Goal: Task Accomplishment & Management: Manage account settings

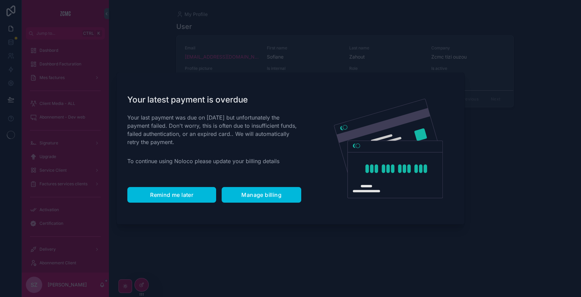
click at [173, 195] on span "Remind me later" at bounding box center [171, 194] width 43 height 7
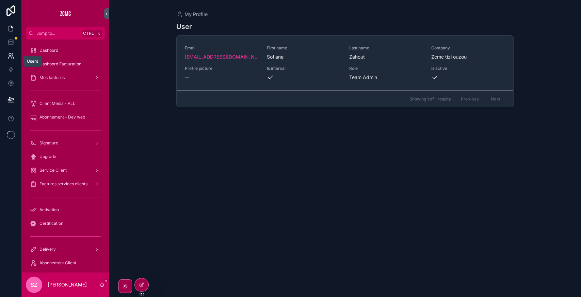
click at [14, 59] on link at bounding box center [10, 56] width 21 height 14
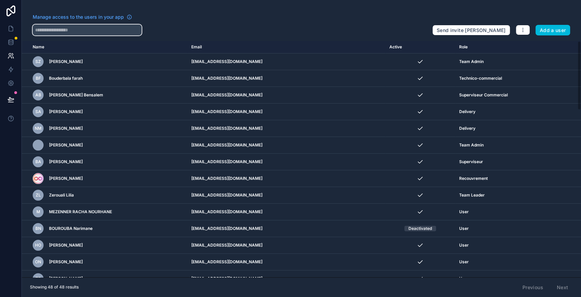
click at [91, 27] on input "text" at bounding box center [87, 30] width 109 height 11
type input "*"
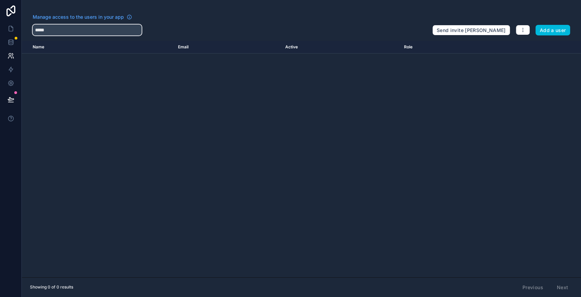
click at [98, 33] on input "*****" at bounding box center [87, 30] width 109 height 11
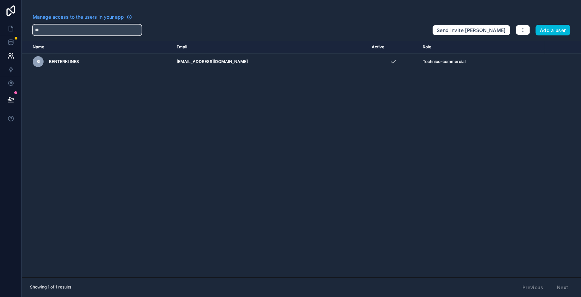
type input "*"
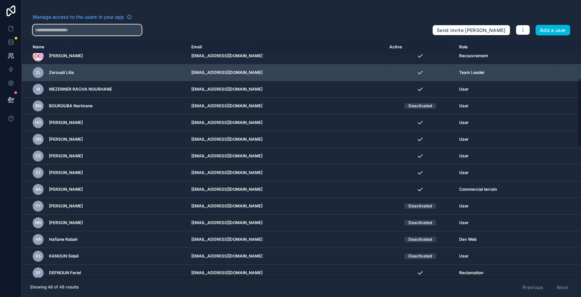
scroll to position [127, 0]
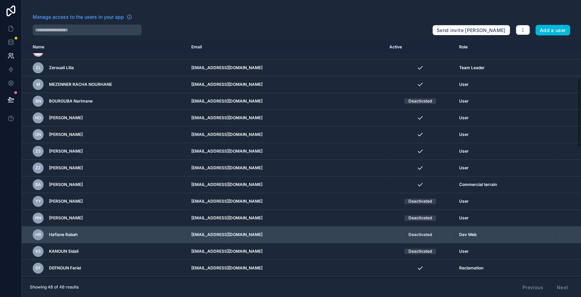
click at [0, 0] on icon "scrollable content" at bounding box center [0, 0] width 0 height 0
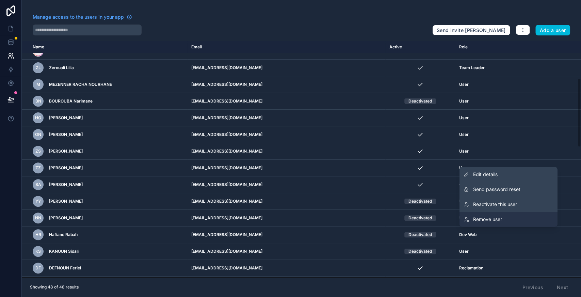
click at [493, 220] on span "Remove user" at bounding box center [487, 219] width 29 height 7
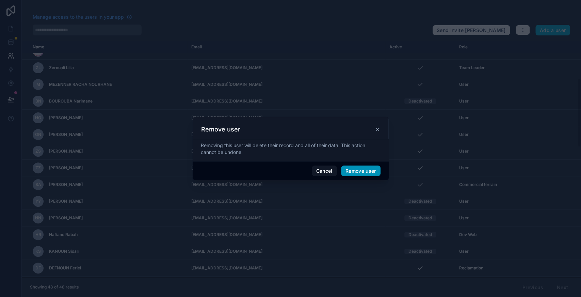
click at [354, 172] on button "Remove user" at bounding box center [360, 170] width 39 height 11
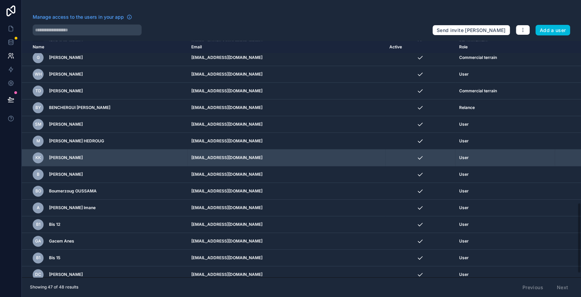
scroll to position [487, 0]
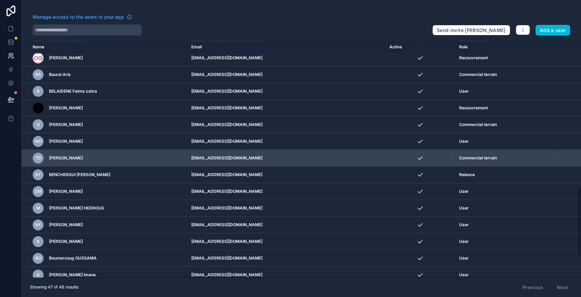
click at [0, 0] on icon "scrollable content" at bounding box center [0, 0] width 0 height 0
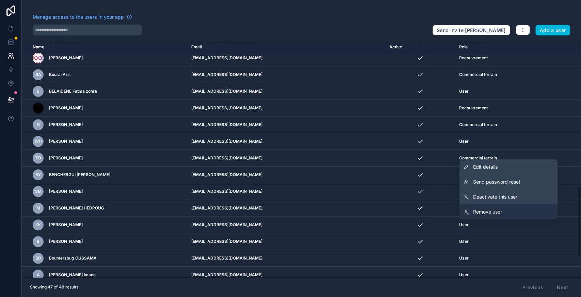
click at [499, 208] on link "Remove user" at bounding box center [508, 211] width 98 height 15
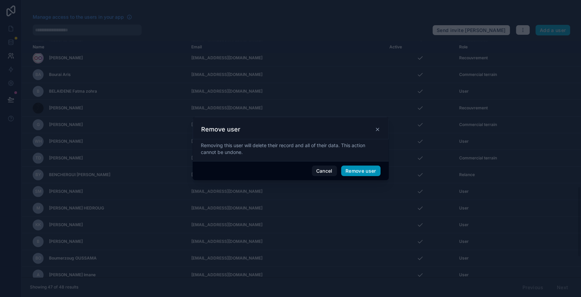
click at [362, 173] on button "Remove user" at bounding box center [360, 170] width 39 height 11
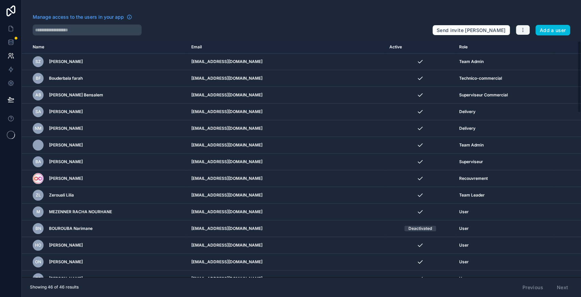
click at [524, 31] on icon "button" at bounding box center [522, 29] width 5 height 5
click at [531, 47] on link "Manage roles" at bounding box center [540, 45] width 48 height 11
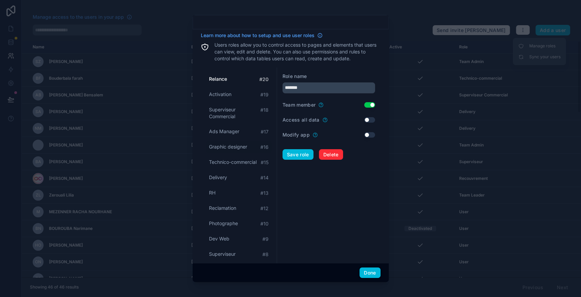
scroll to position [139, 0]
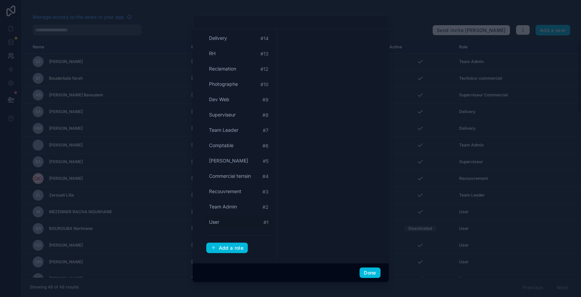
click at [226, 219] on div "User # 1" at bounding box center [238, 222] width 65 height 13
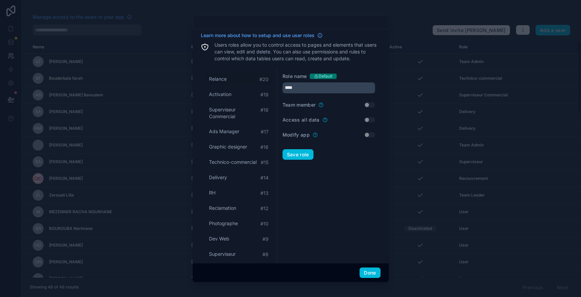
click at [225, 83] on div "Relance # 20" at bounding box center [238, 79] width 65 height 13
click at [227, 99] on div "Activation # 19" at bounding box center [238, 94] width 65 height 13
type input "**********"
